Goal: Communication & Community: Answer question/provide support

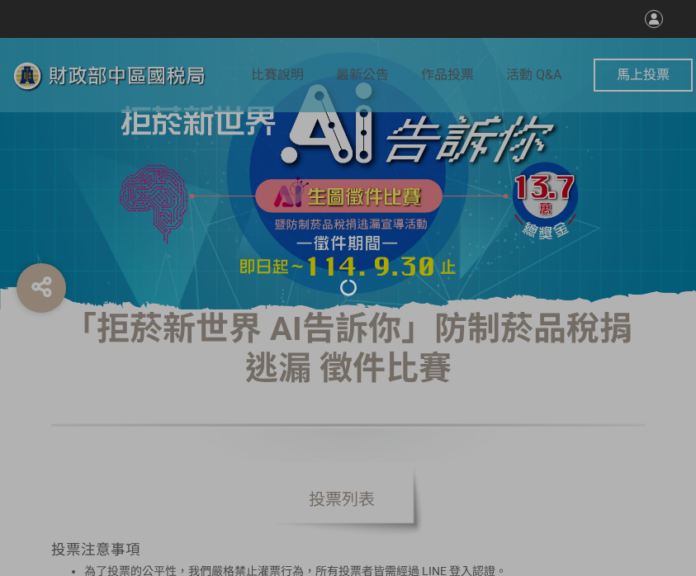
select select "vote"
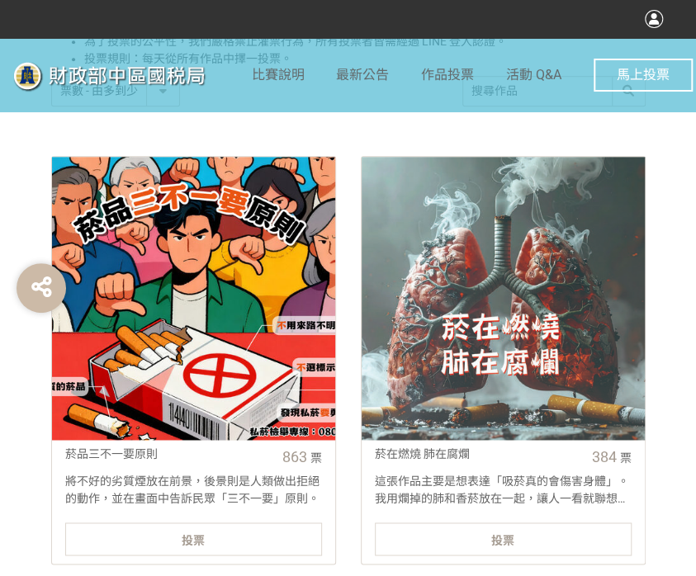
scroll to position [578, 0]
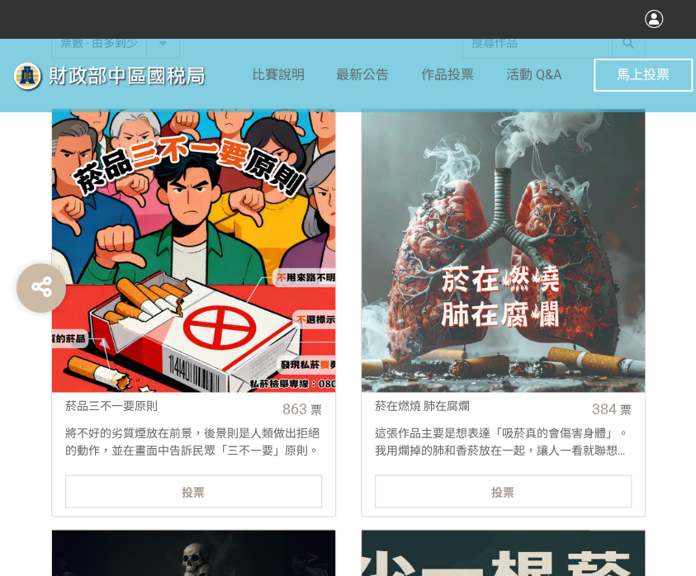
drag, startPoint x: 233, startPoint y: 495, endPoint x: 231, endPoint y: 478, distance: 17.4
click at [233, 495] on div "投票" at bounding box center [193, 491] width 257 height 33
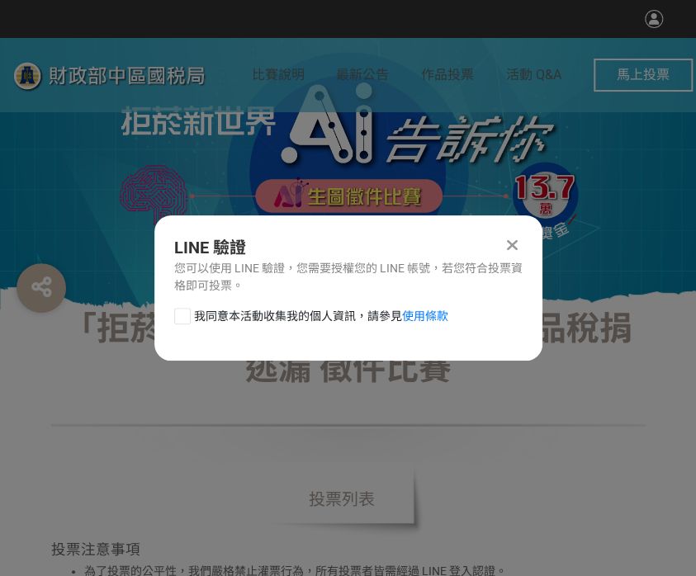
scroll to position [0, 0]
click at [176, 317] on div at bounding box center [182, 316] width 17 height 17
checkbox input "true"
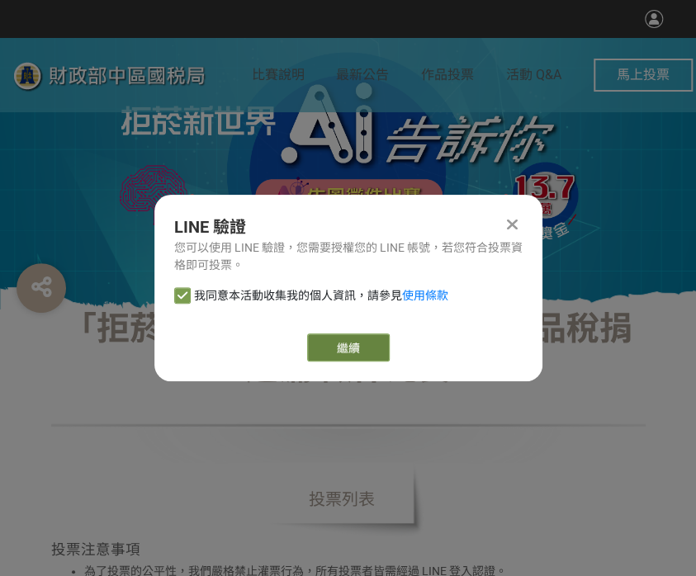
click at [324, 334] on link "繼續" at bounding box center [348, 347] width 83 height 28
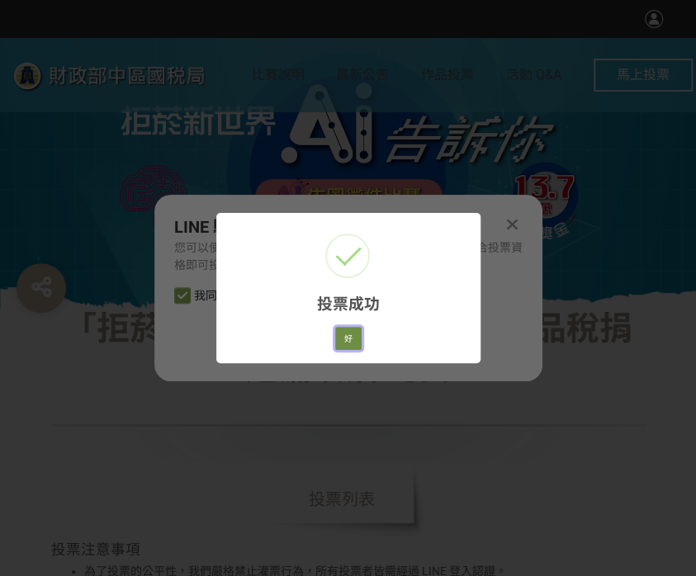
click at [347, 339] on button "好" at bounding box center [348, 338] width 26 height 23
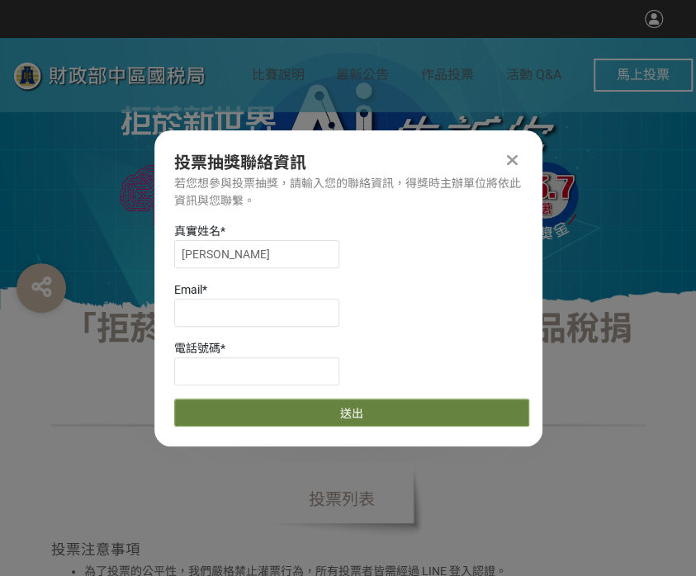
click at [427, 409] on button "送出" at bounding box center [351, 413] width 355 height 28
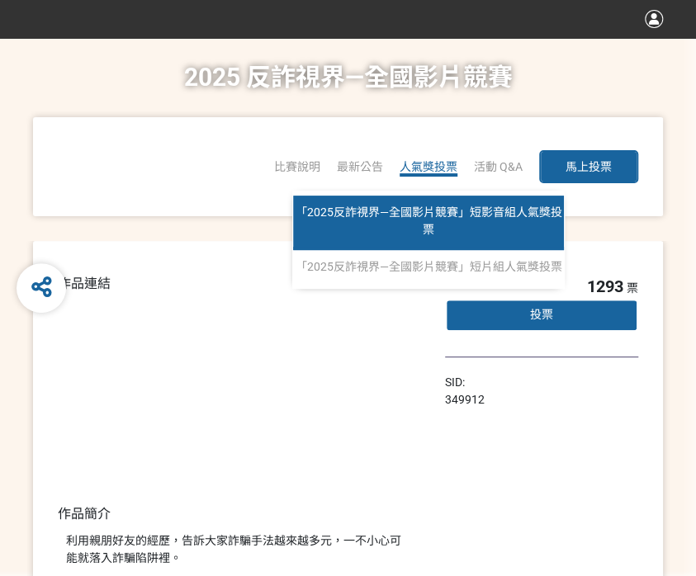
click at [428, 214] on span "「2025反詐視界—全國影片競賽」短影音組人氣獎投票" at bounding box center [428, 221] width 267 height 31
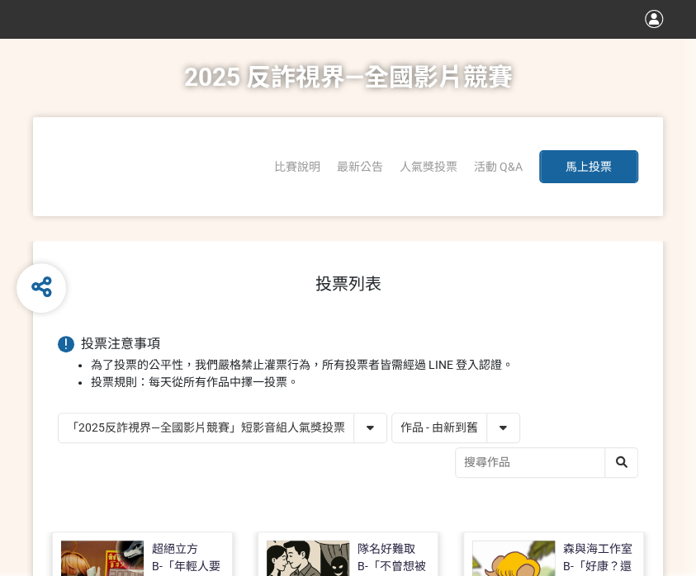
click at [413, 418] on select "作品 - 由新到舊 作品 - 由舊到新 票數 - 由多到少 票數 - 由少到多" at bounding box center [455, 427] width 127 height 29
select select "vote"
click at [392, 413] on select "作品 - 由新到舊 作品 - 由舊到新 票數 - 由多到少 票數 - 由少到多" at bounding box center [455, 427] width 127 height 29
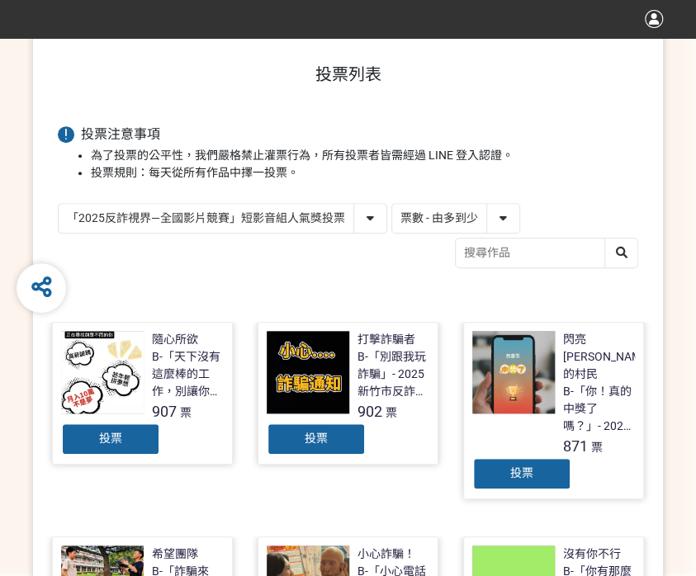
scroll to position [495, 0]
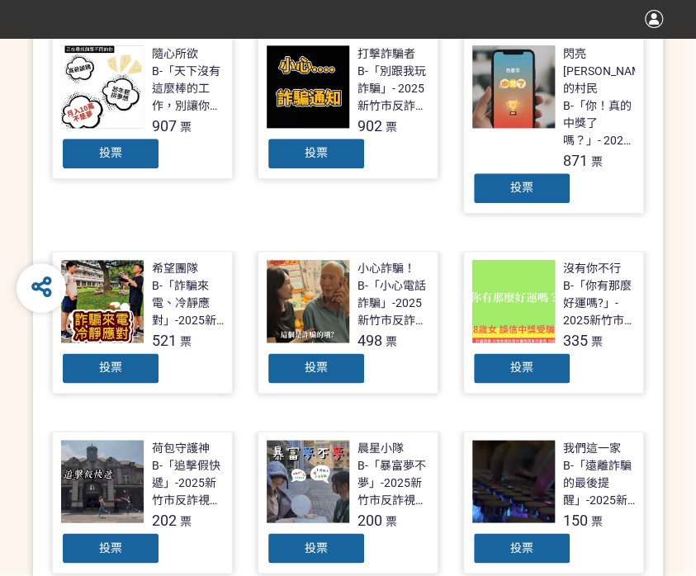
click at [327, 151] on div "投票" at bounding box center [316, 153] width 99 height 33
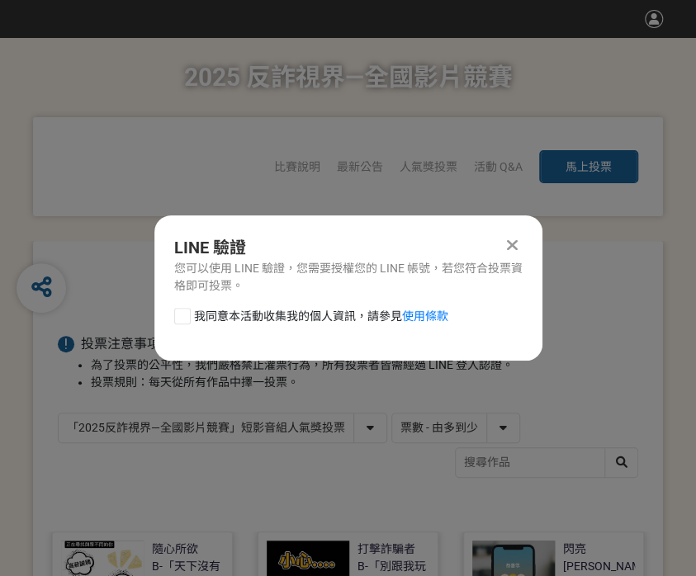
click at [181, 319] on div at bounding box center [182, 316] width 17 height 17
checkbox input "true"
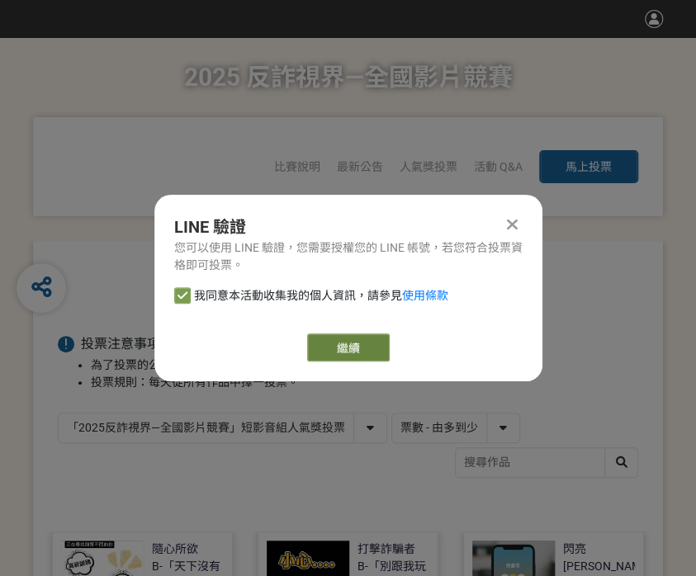
click at [342, 346] on link "繼續" at bounding box center [348, 347] width 83 height 28
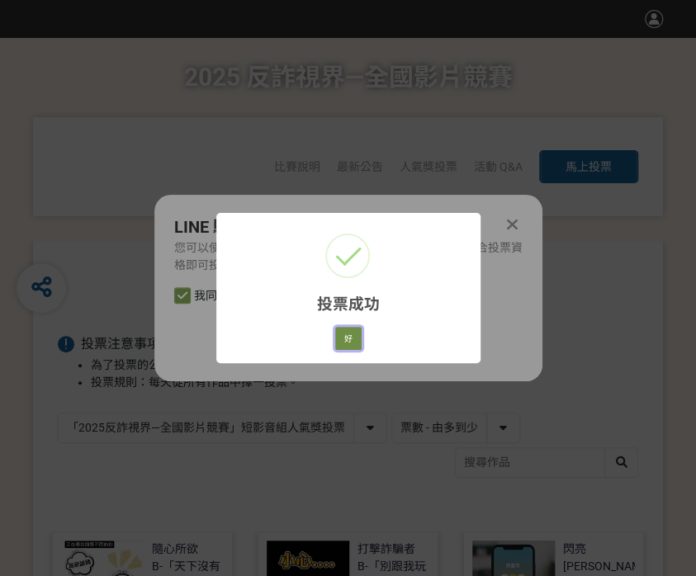
click at [342, 342] on button "好" at bounding box center [348, 338] width 26 height 23
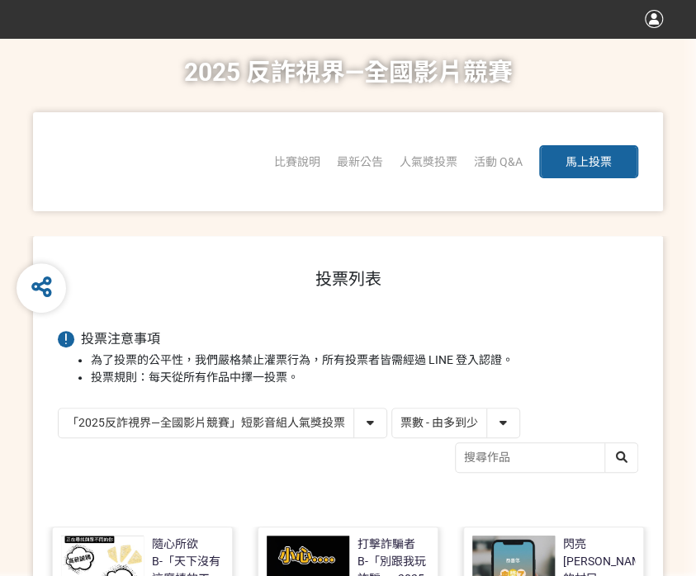
scroll to position [323, 0]
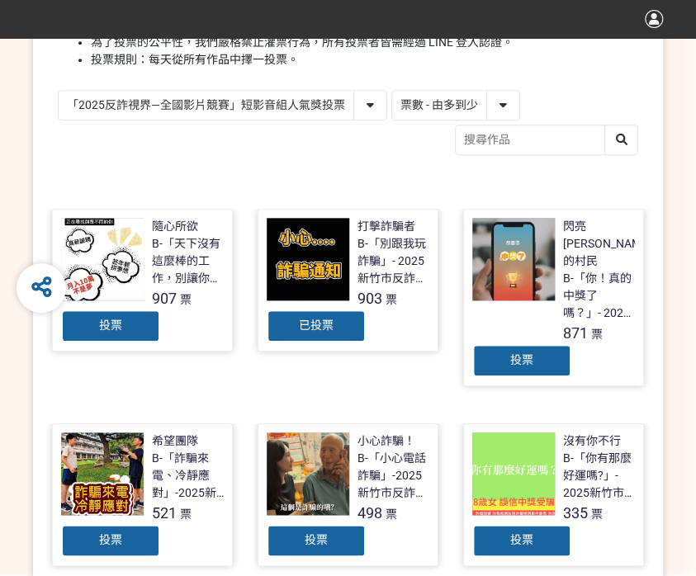
click at [255, 88] on div "投票列表 投票注意事項 為了投票的公平性，我們嚴格禁止灌票行為，所有投票者皆需經過 LINE 登入認證。 投票規則：每天從所有作品中擇一投票。 「2025反詐…" at bounding box center [348, 505] width 630 height 1174
click at [253, 107] on select "「2025反詐視界—全國影片競賽」短影音組人氣獎投票 「2025反詐視界—全國影片競賽」短片組人氣獎投票" at bounding box center [223, 105] width 328 height 29
select select "13146"
click at [59, 91] on select "「2025反詐視界—全國影片競賽」短影音組人氣獎投票 「2025反詐視界—全國影片競賽」短片組人氣獎投票" at bounding box center [223, 105] width 328 height 29
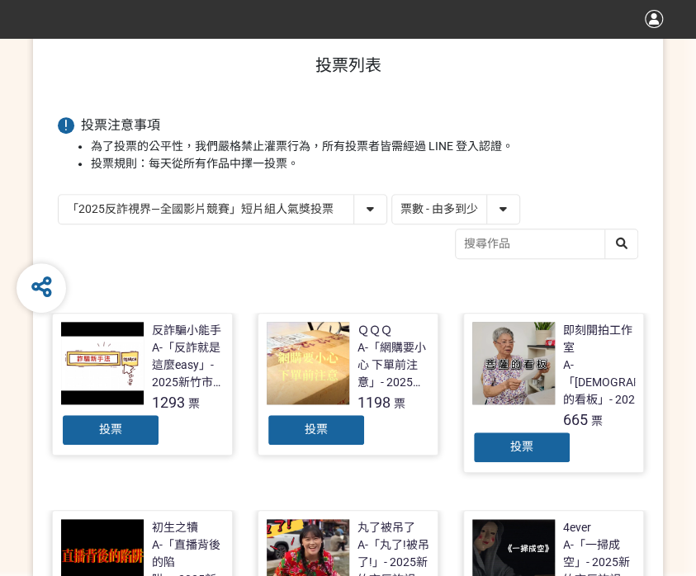
scroll to position [248, 0]
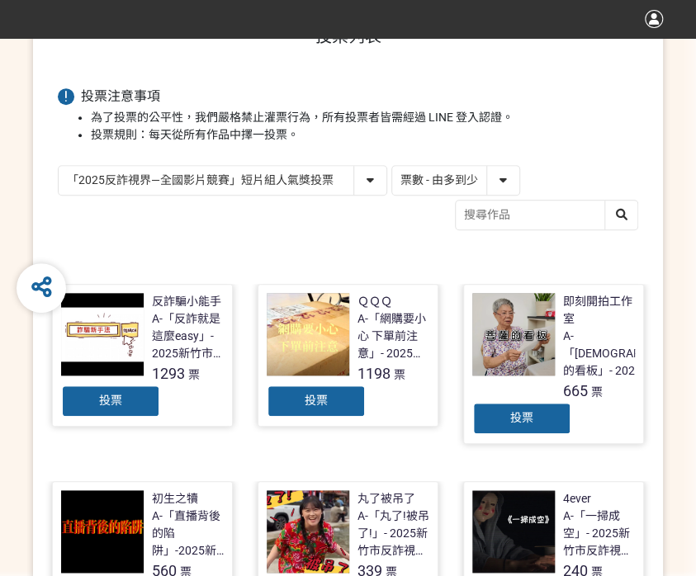
click at [272, 402] on div "投票" at bounding box center [316, 401] width 99 height 33
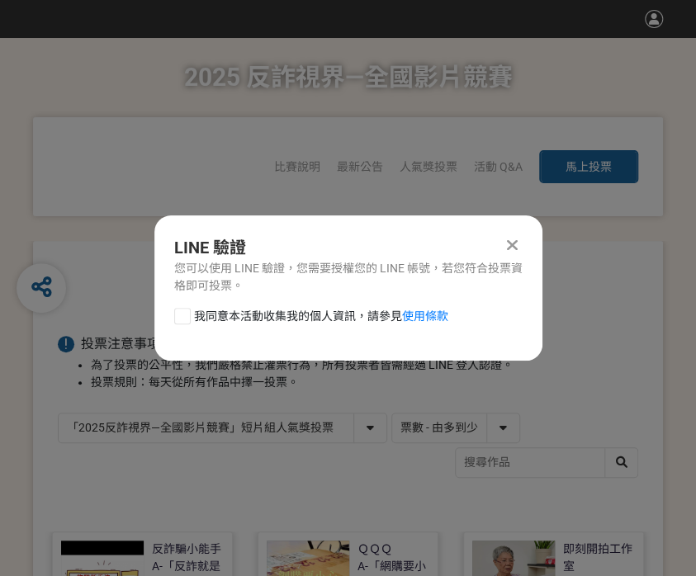
scroll to position [0, 0]
drag, startPoint x: 178, startPoint y: 311, endPoint x: 270, endPoint y: 332, distance: 93.9
click at [177, 311] on div at bounding box center [182, 316] width 17 height 17
checkbox input "true"
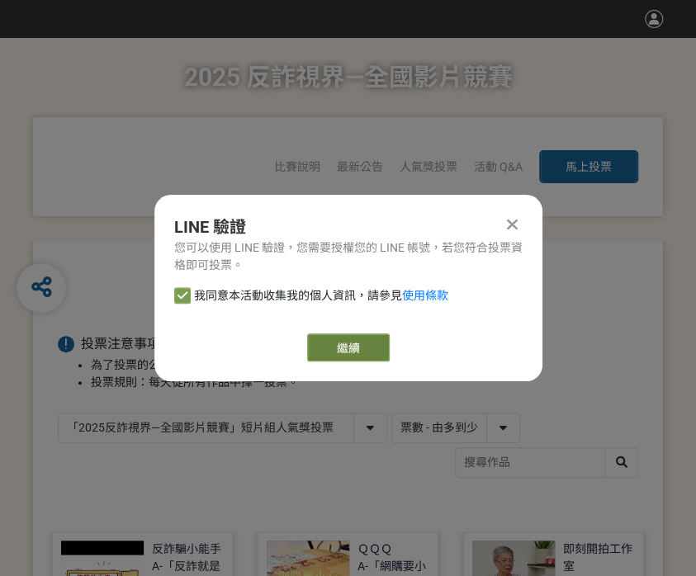
click at [347, 344] on link "繼續" at bounding box center [348, 347] width 83 height 28
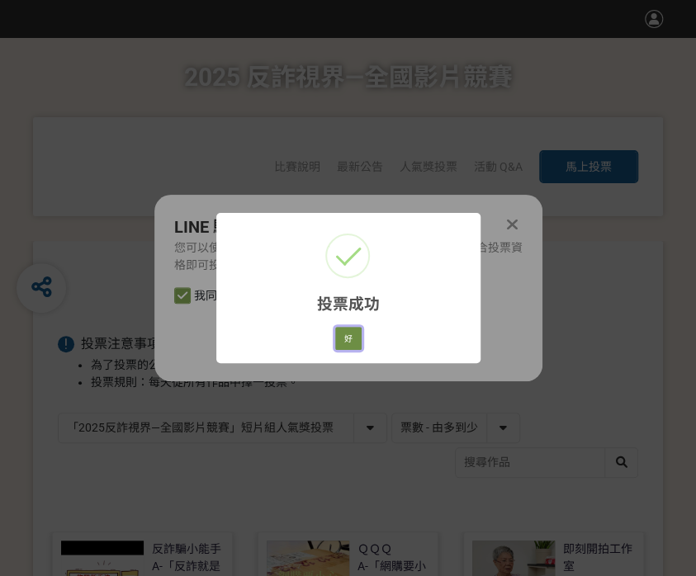
click at [345, 340] on button "好" at bounding box center [348, 338] width 26 height 23
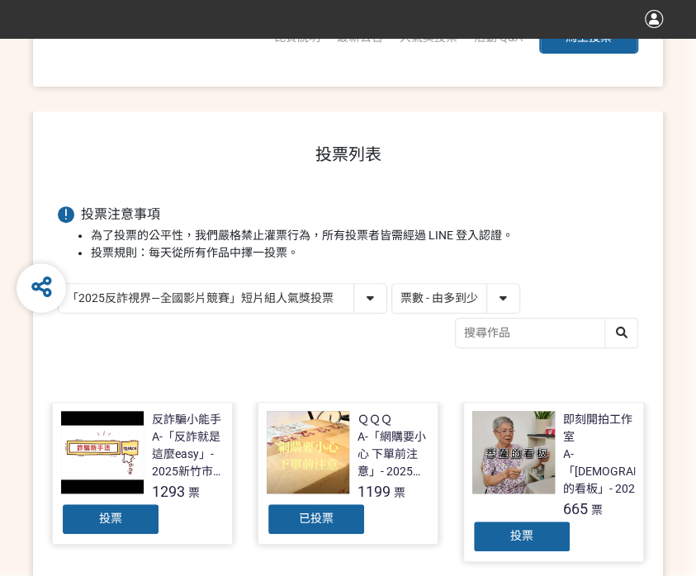
scroll to position [196, 0]
